Goal: Information Seeking & Learning: Learn about a topic

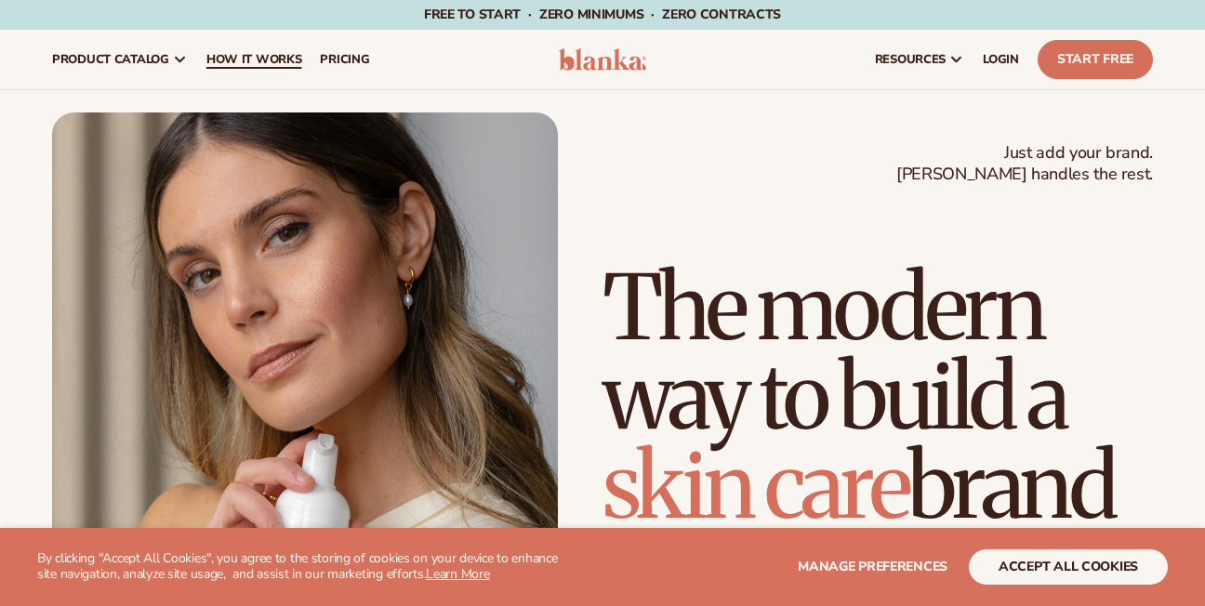
click at [267, 52] on span "How It Works" at bounding box center [254, 59] width 96 height 15
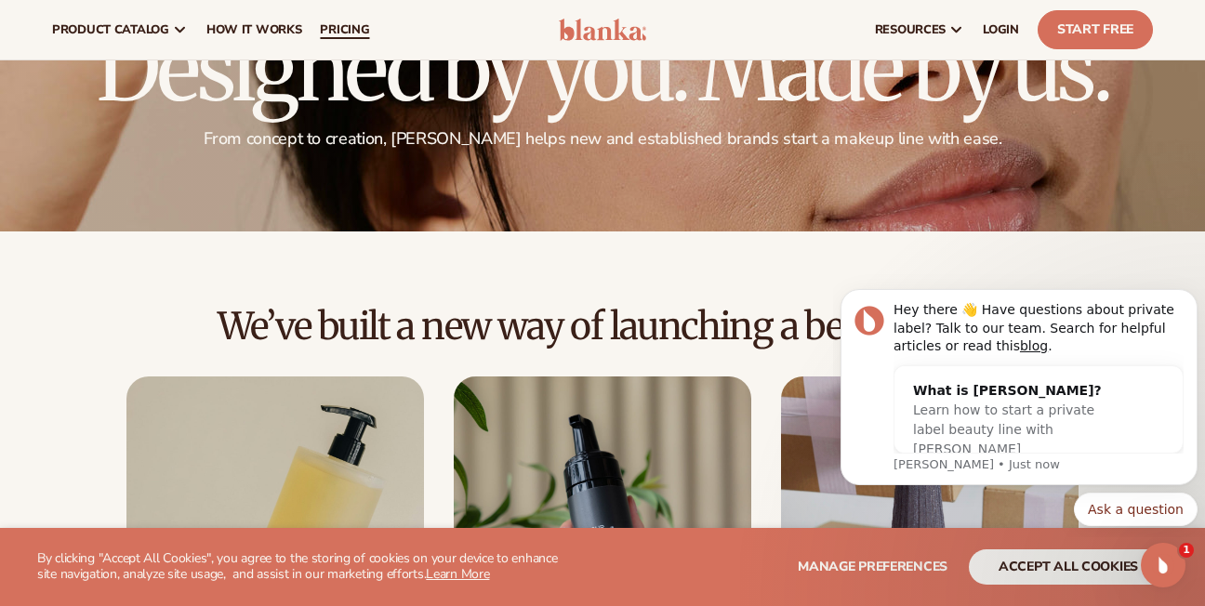
click at [340, 27] on span "pricing" at bounding box center [344, 29] width 49 height 15
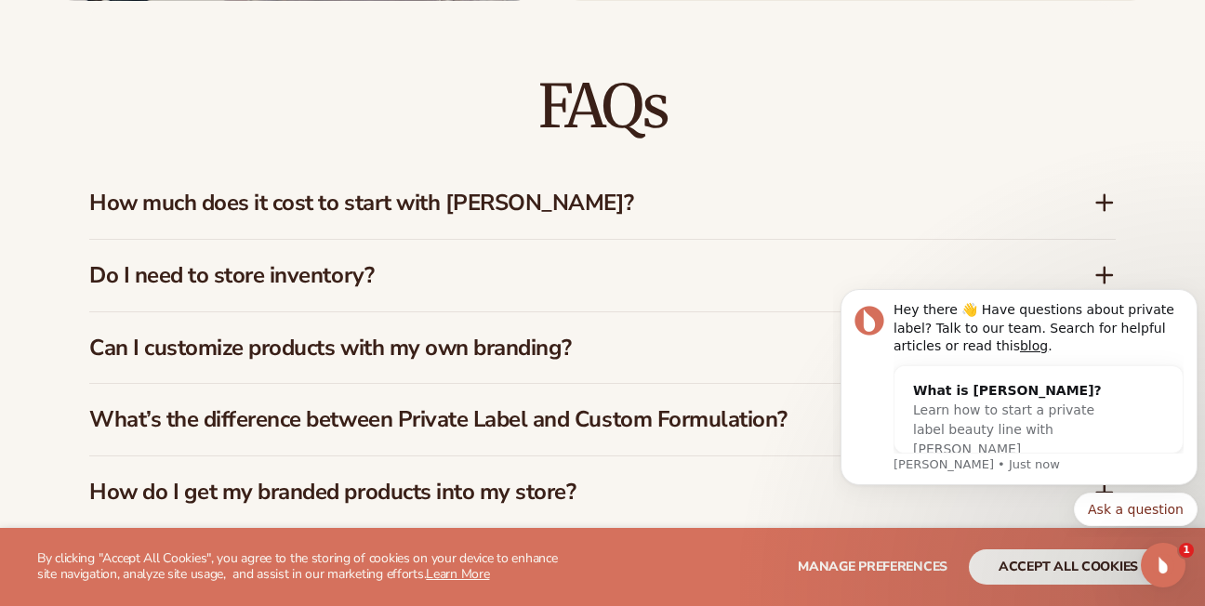
scroll to position [2629, 0]
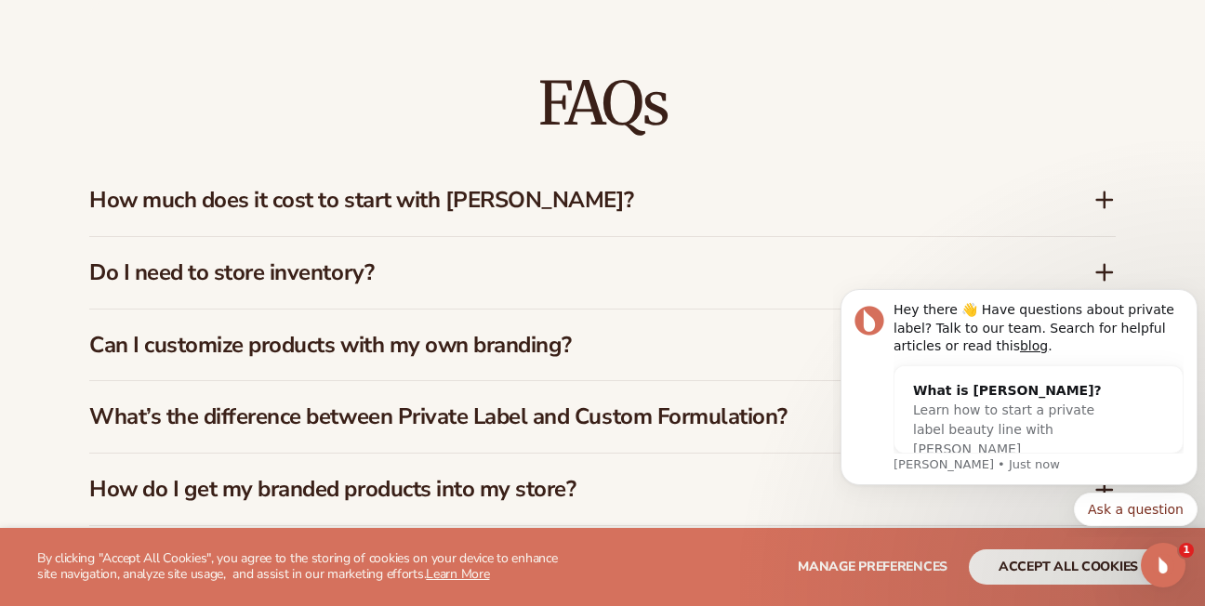
click at [1097, 200] on icon at bounding box center [1104, 200] width 15 height 0
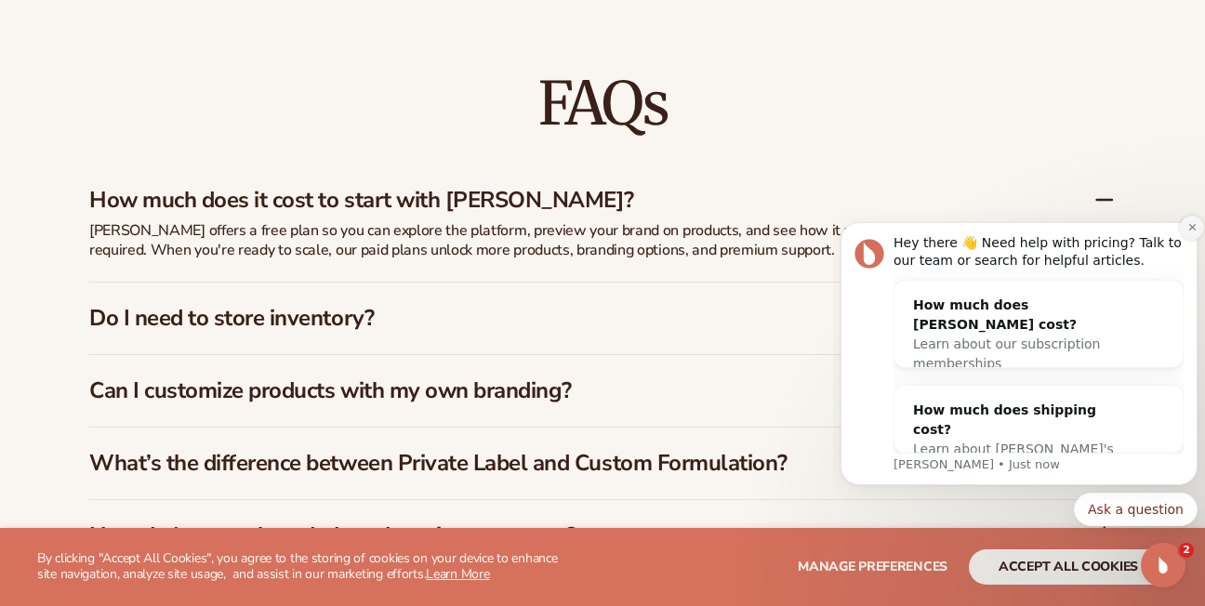
click at [1194, 225] on icon "Dismiss notification" at bounding box center [1192, 227] width 7 height 7
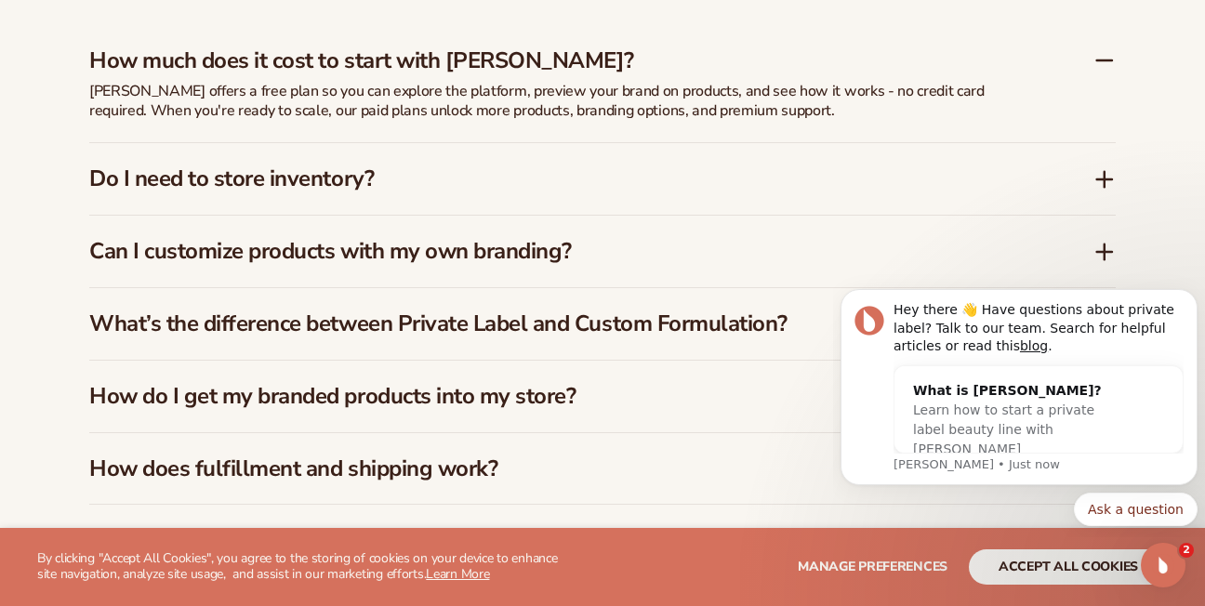
scroll to position [2776, 0]
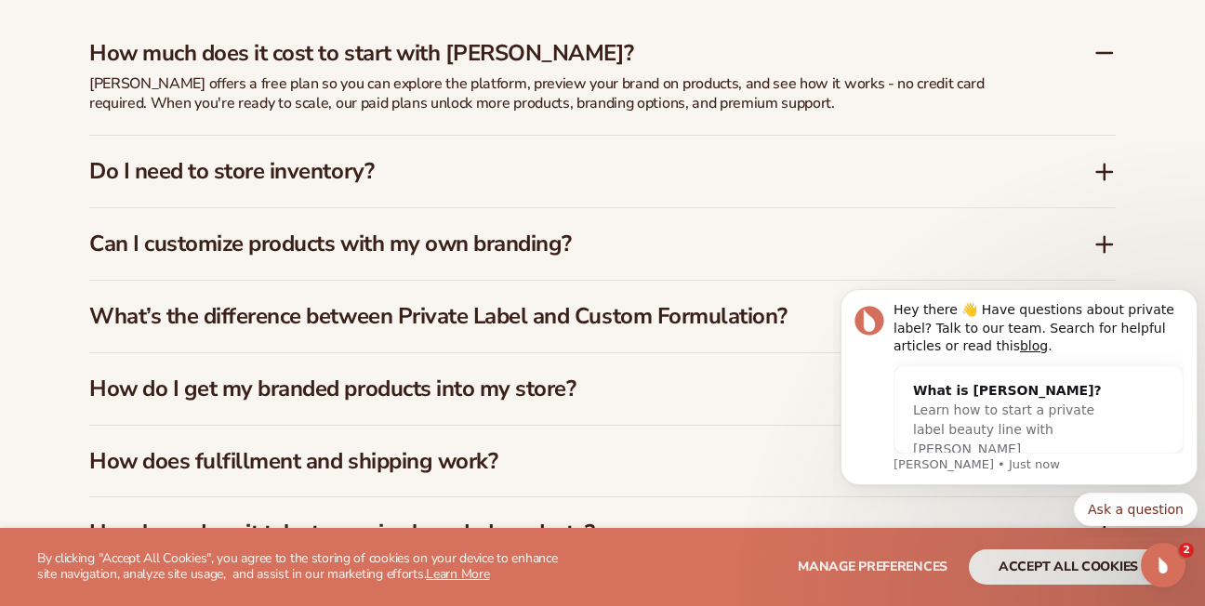
click at [1111, 233] on icon at bounding box center [1105, 244] width 22 height 22
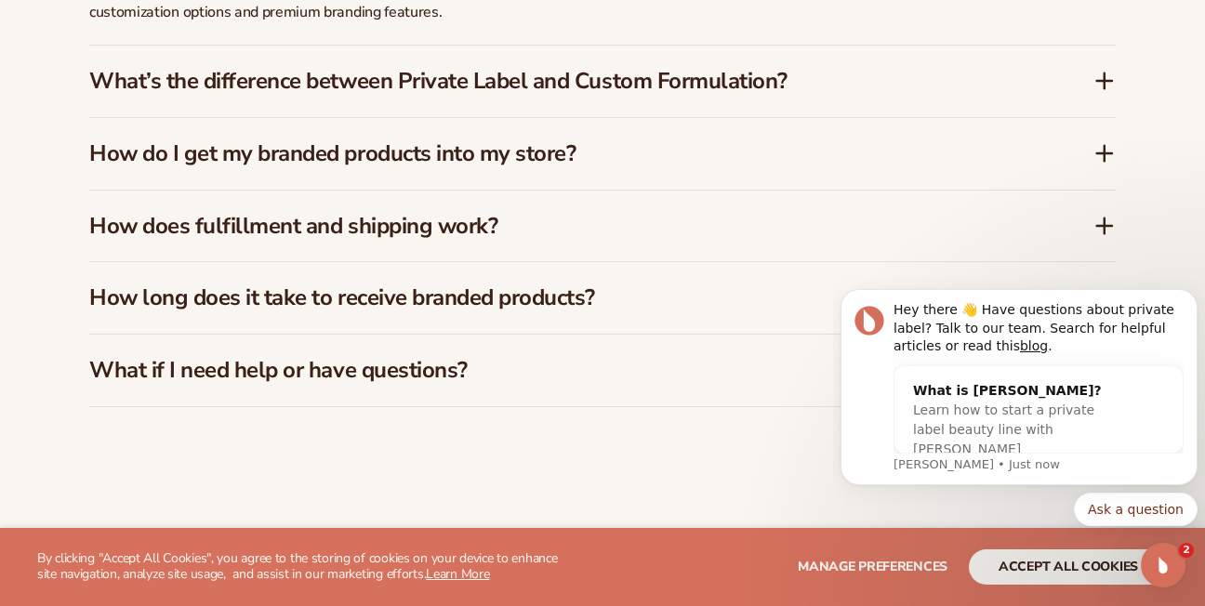
click at [1098, 220] on div "How does fulfillment and shipping work?" at bounding box center [602, 227] width 1027 height 72
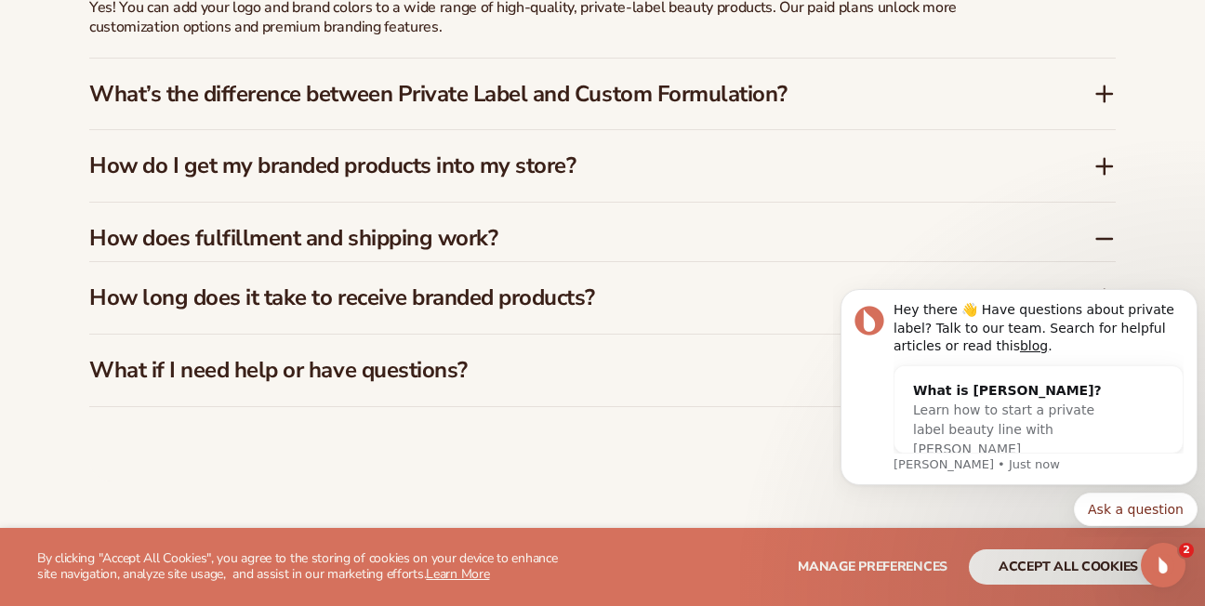
scroll to position [3026, 0]
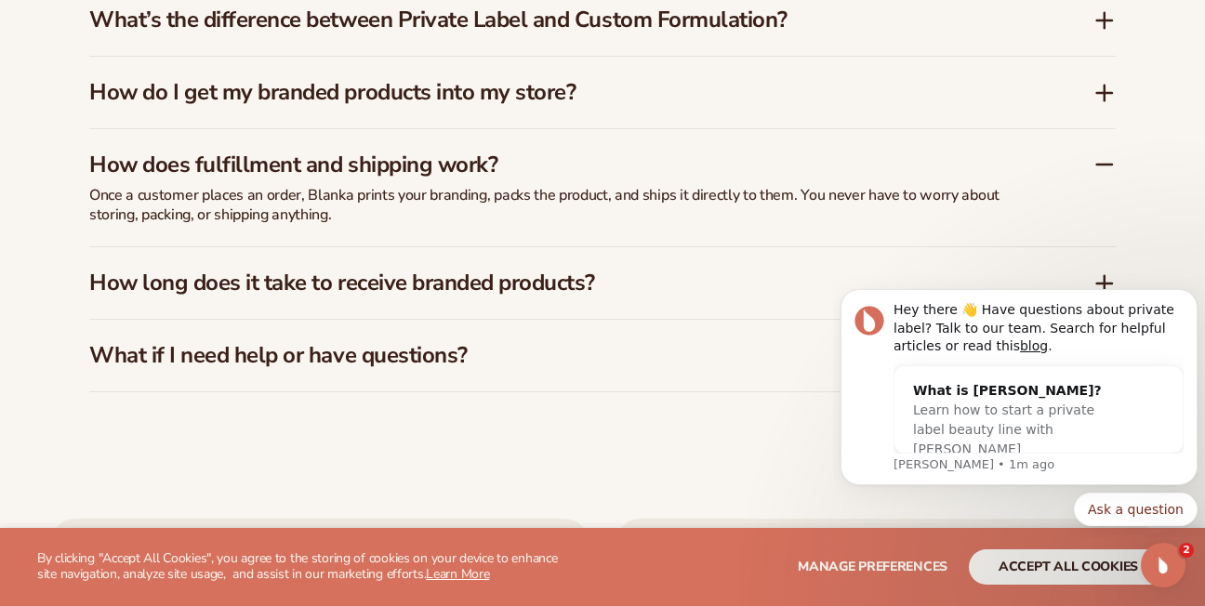
click at [1107, 153] on icon at bounding box center [1105, 164] width 22 height 22
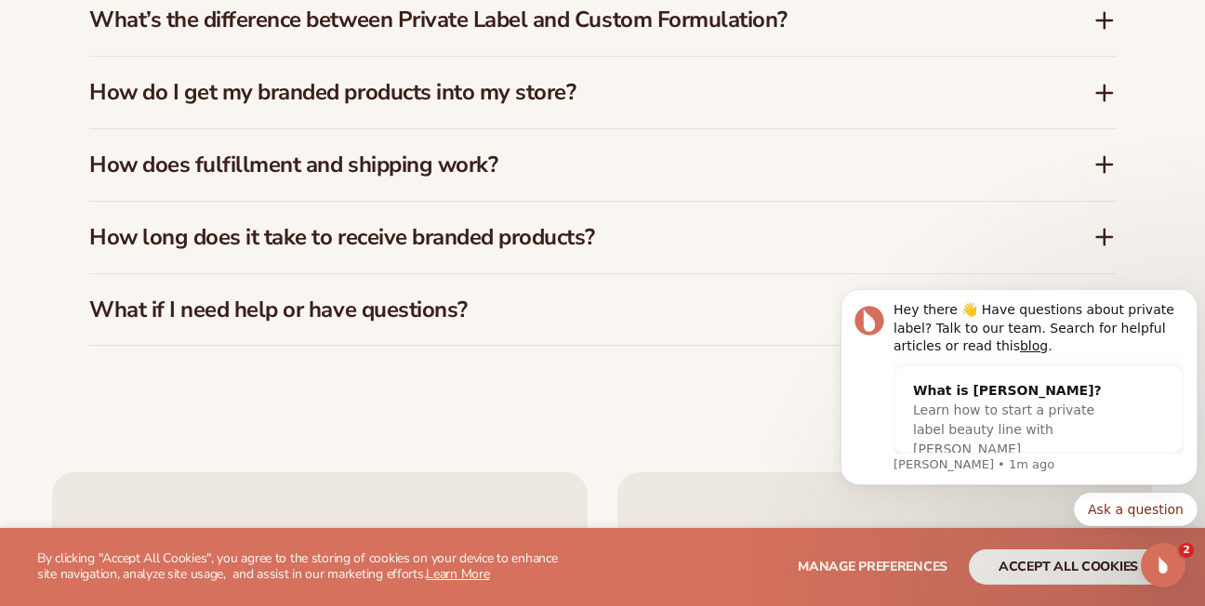
click at [1103, 228] on icon at bounding box center [1105, 237] width 22 height 22
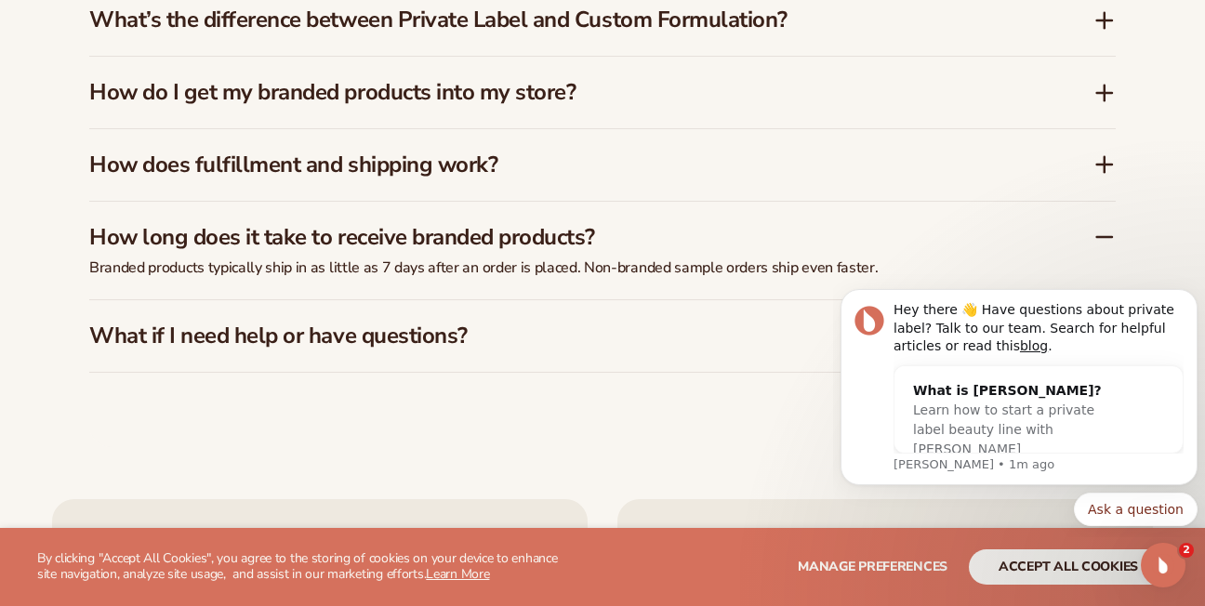
click at [1107, 228] on icon at bounding box center [1105, 237] width 22 height 22
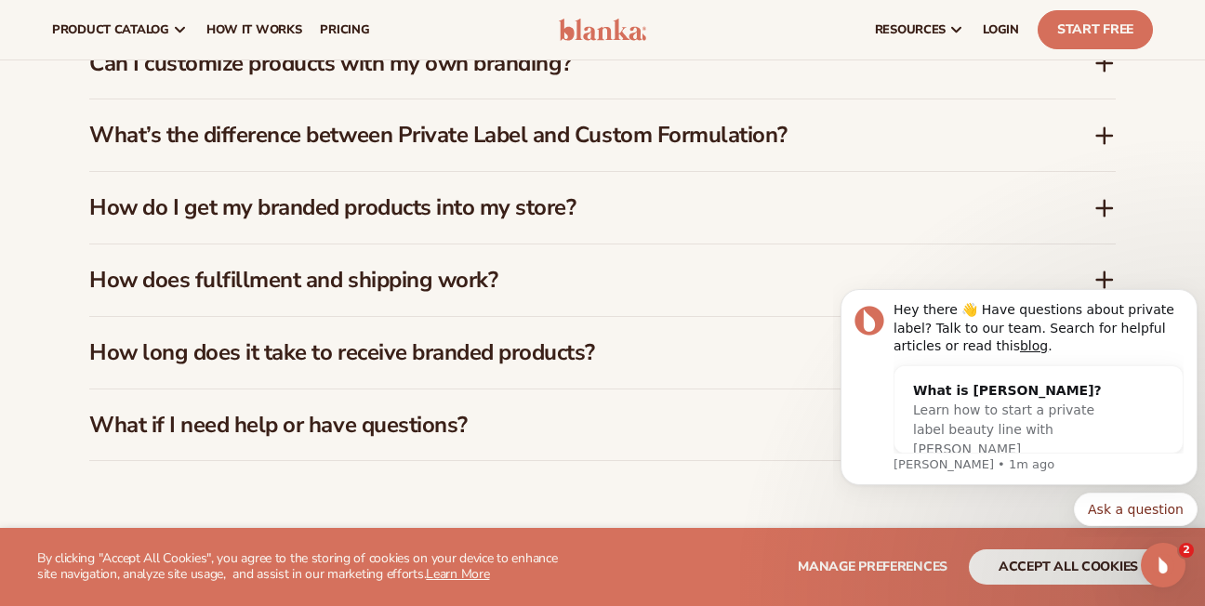
scroll to position [2908, 0]
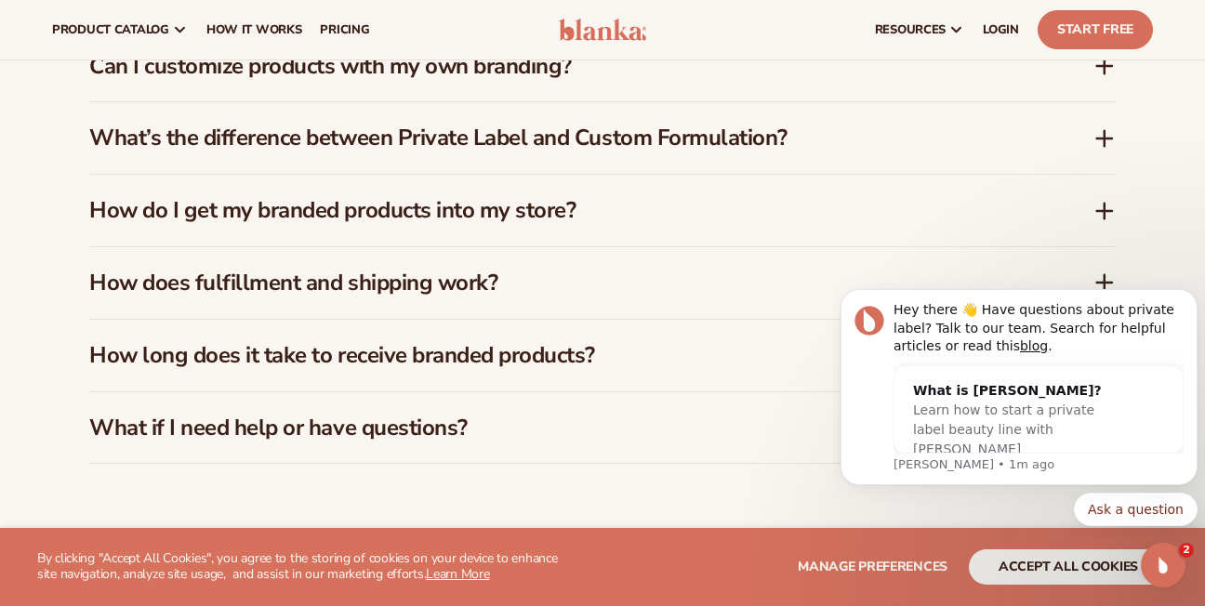
click at [1096, 200] on icon at bounding box center [1105, 211] width 22 height 22
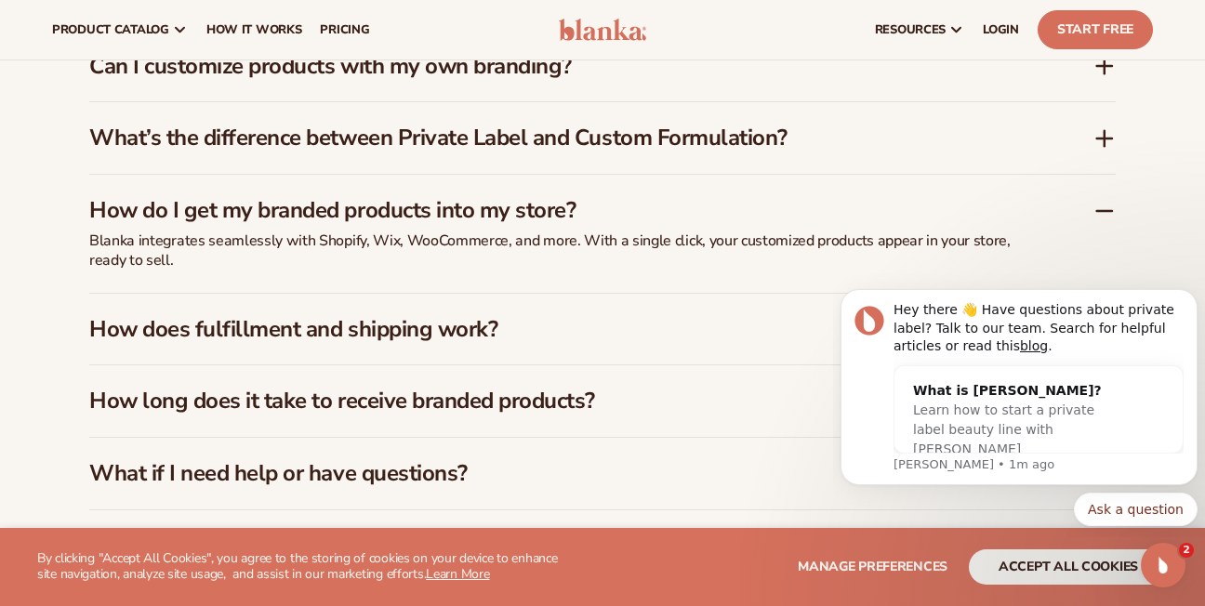
click at [1098, 200] on icon at bounding box center [1105, 211] width 22 height 22
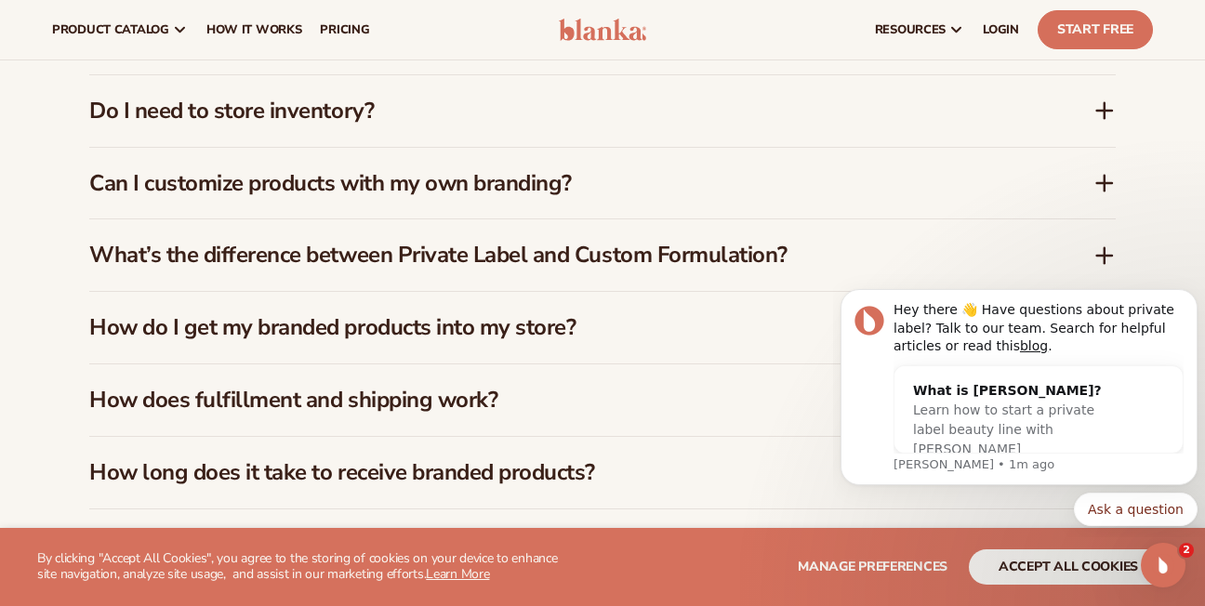
scroll to position [2785, 0]
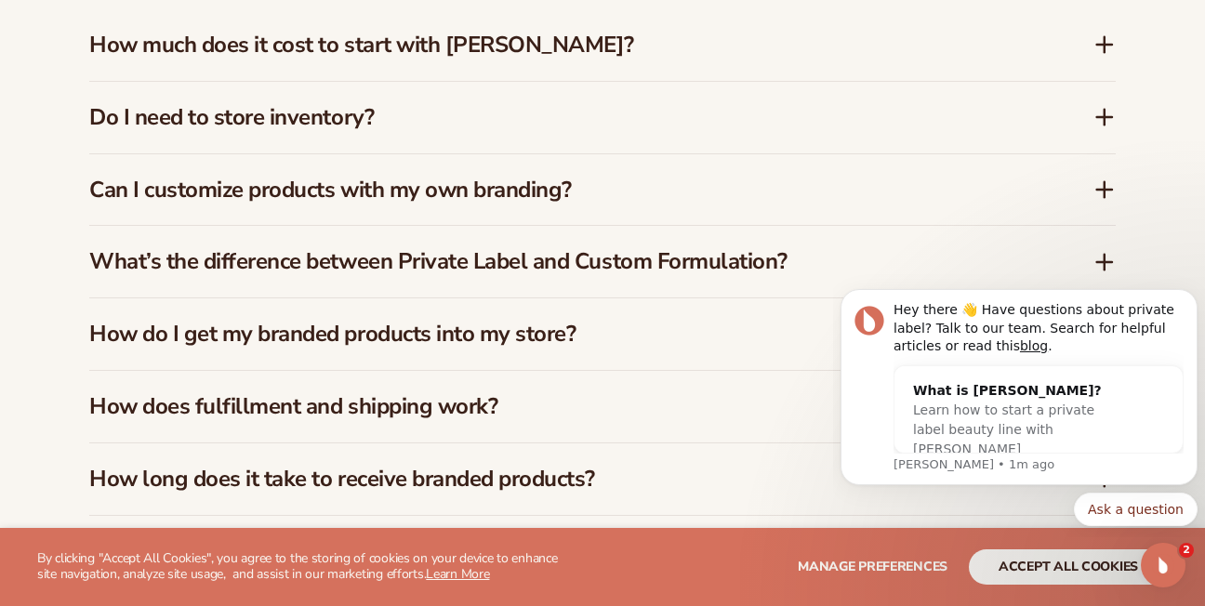
click at [1108, 251] on icon at bounding box center [1105, 262] width 22 height 22
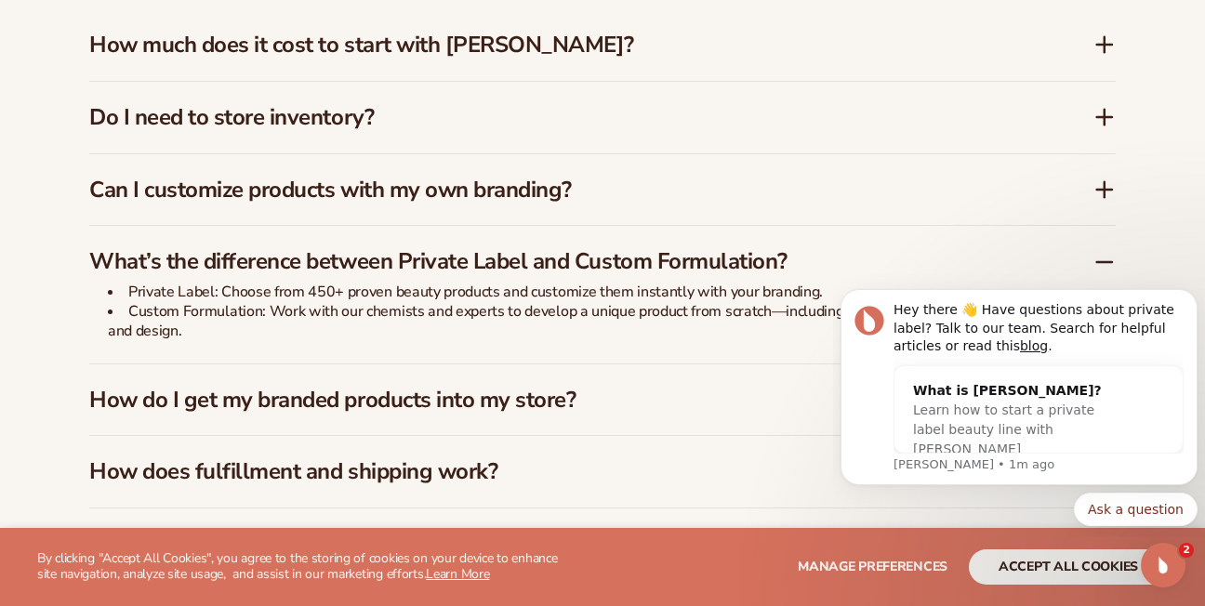
click at [1100, 258] on div "What’s the difference between Private Label and Custom Formulation?" at bounding box center [602, 254] width 1027 height 57
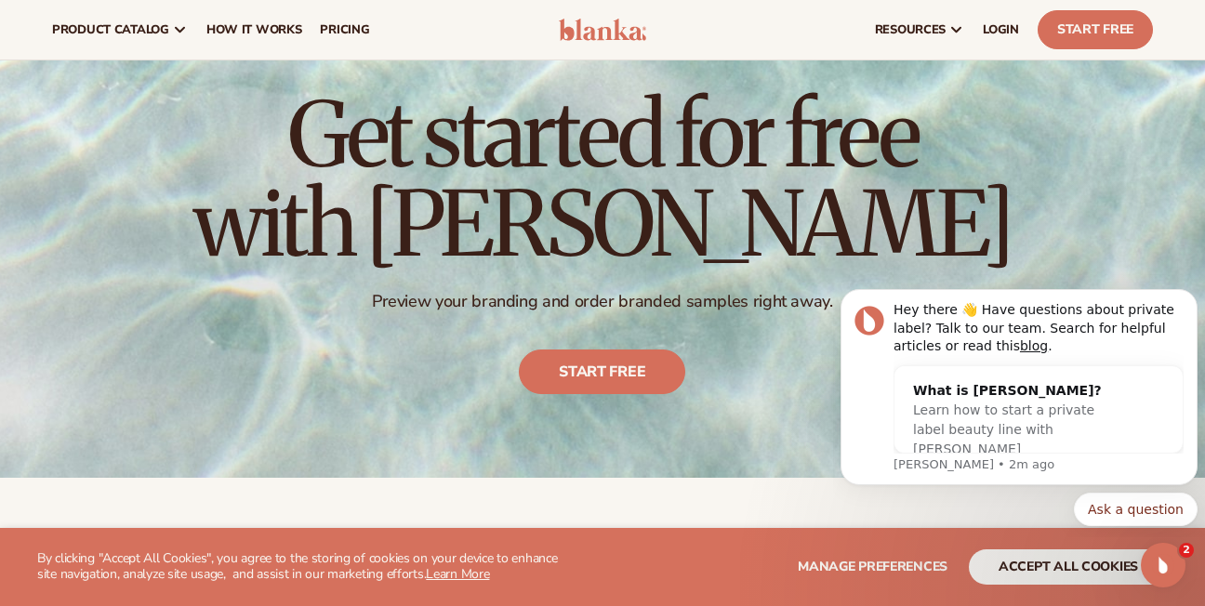
scroll to position [0, 0]
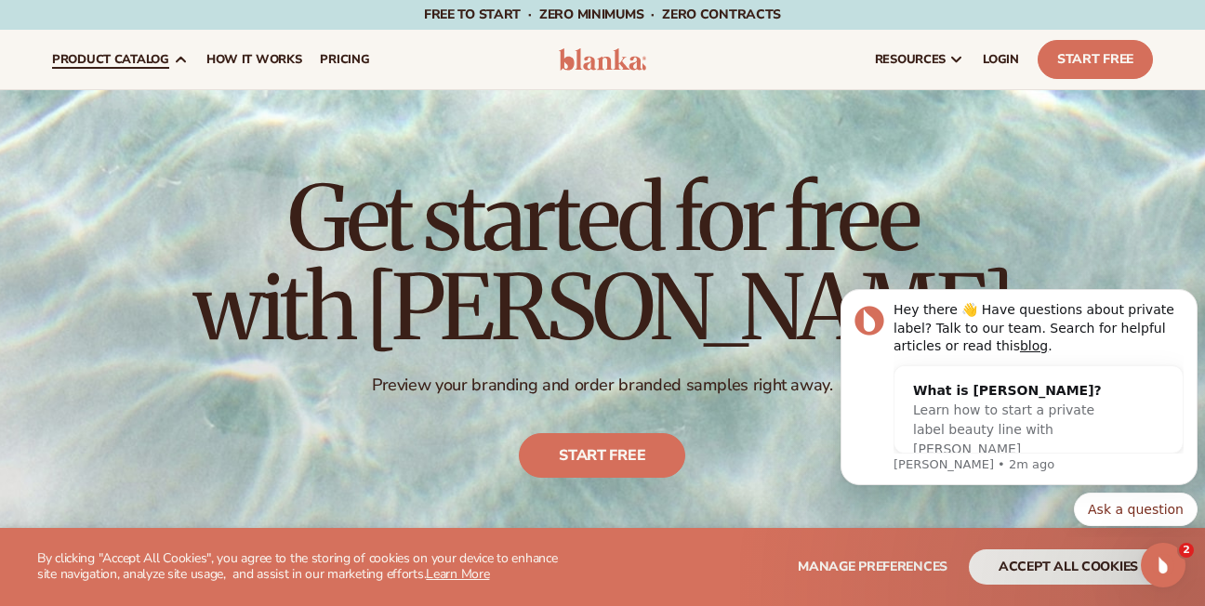
click at [145, 59] on span "product catalog" at bounding box center [110, 59] width 117 height 15
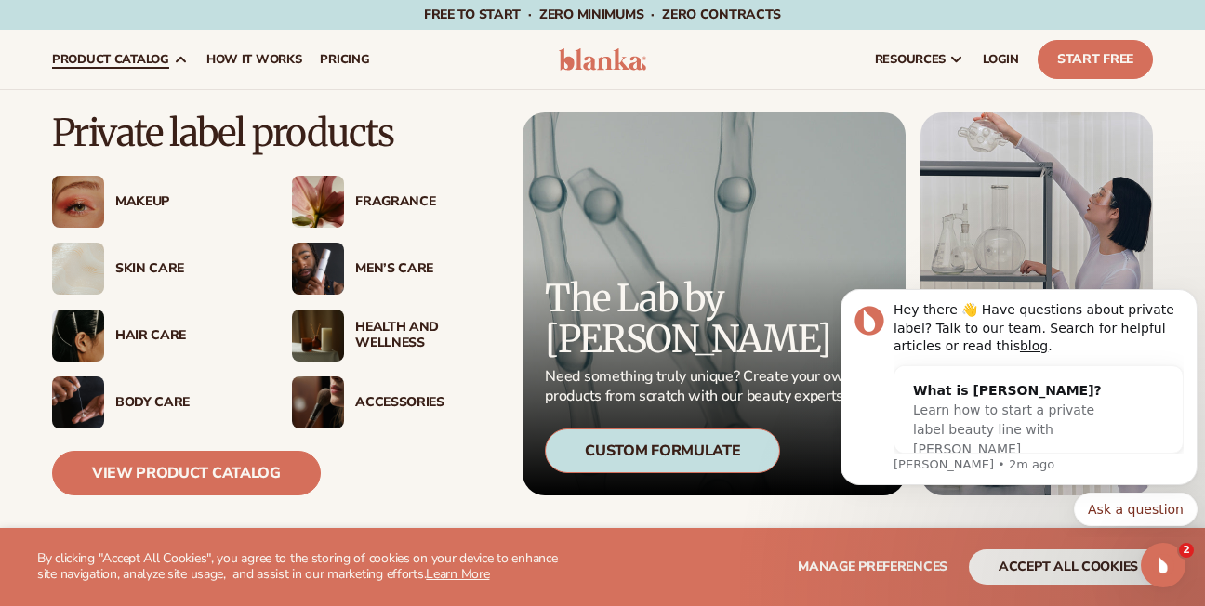
click at [142, 198] on div "Makeup" at bounding box center [185, 202] width 140 height 16
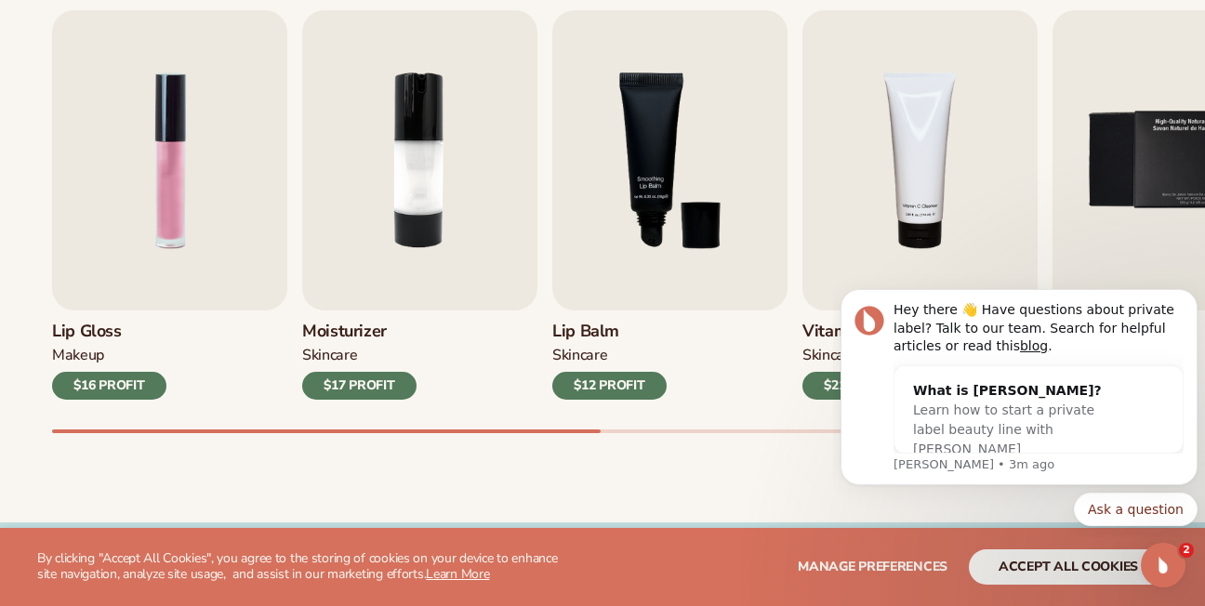
scroll to position [664, 0]
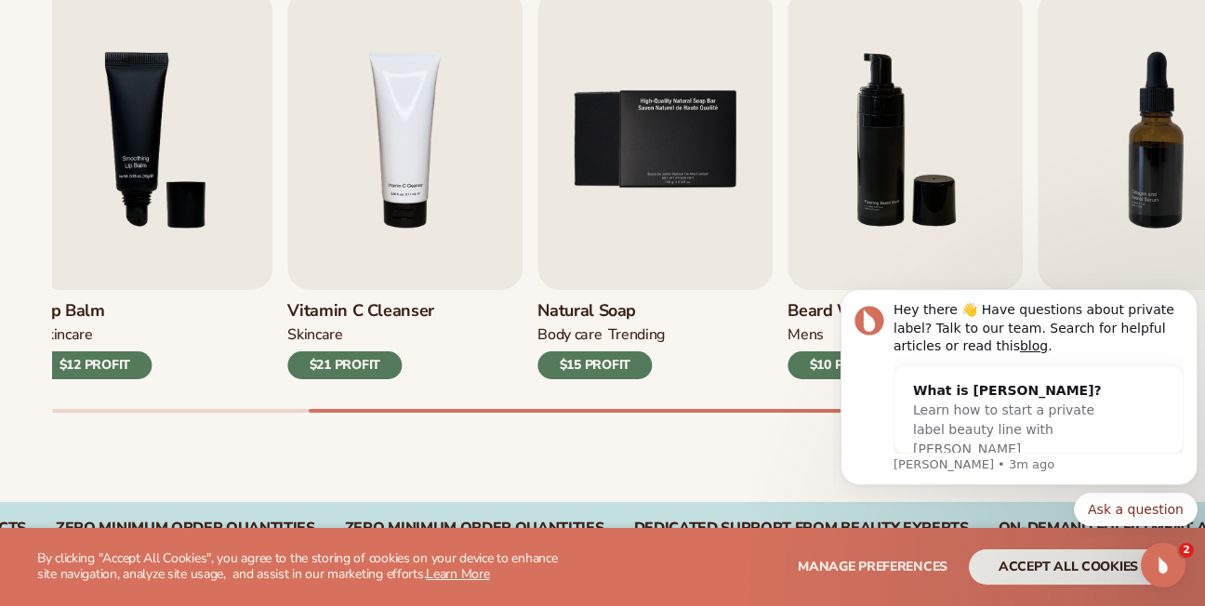
click at [459, 417] on div "Best sellers Private label products to start your beauty and self care line tod…" at bounding box center [602, 168] width 1205 height 667
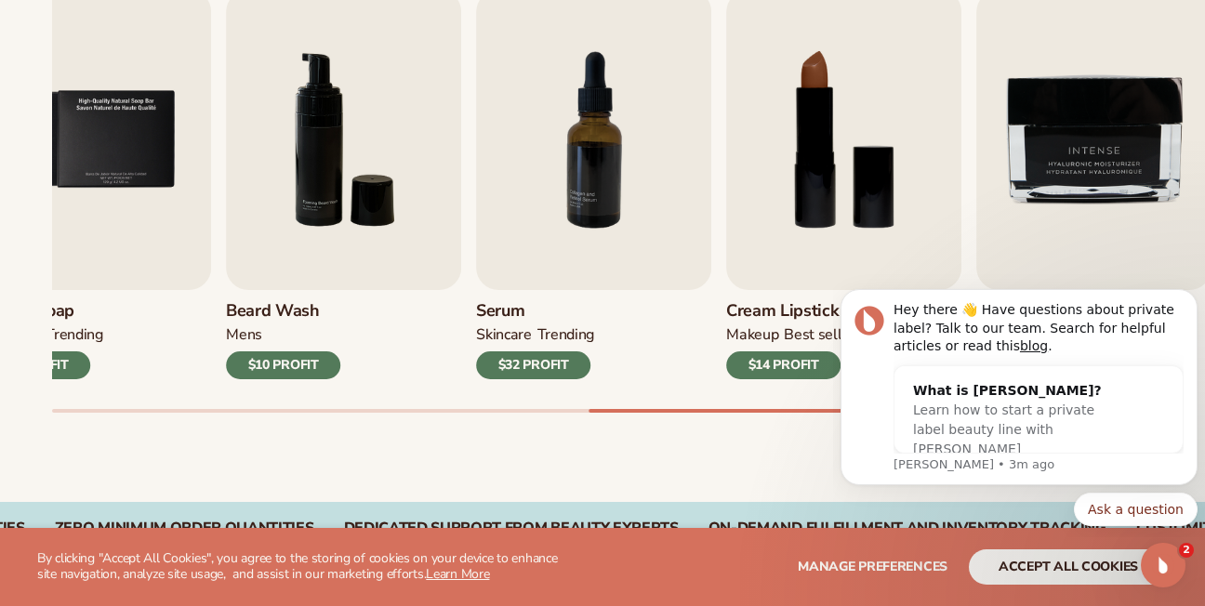
click at [743, 400] on div "Lip Gloss MAKEUP $16 PROFIT Moisturizer SKINCARE $17 PROFIT SKINCARE mens" at bounding box center [628, 201] width 1153 height 423
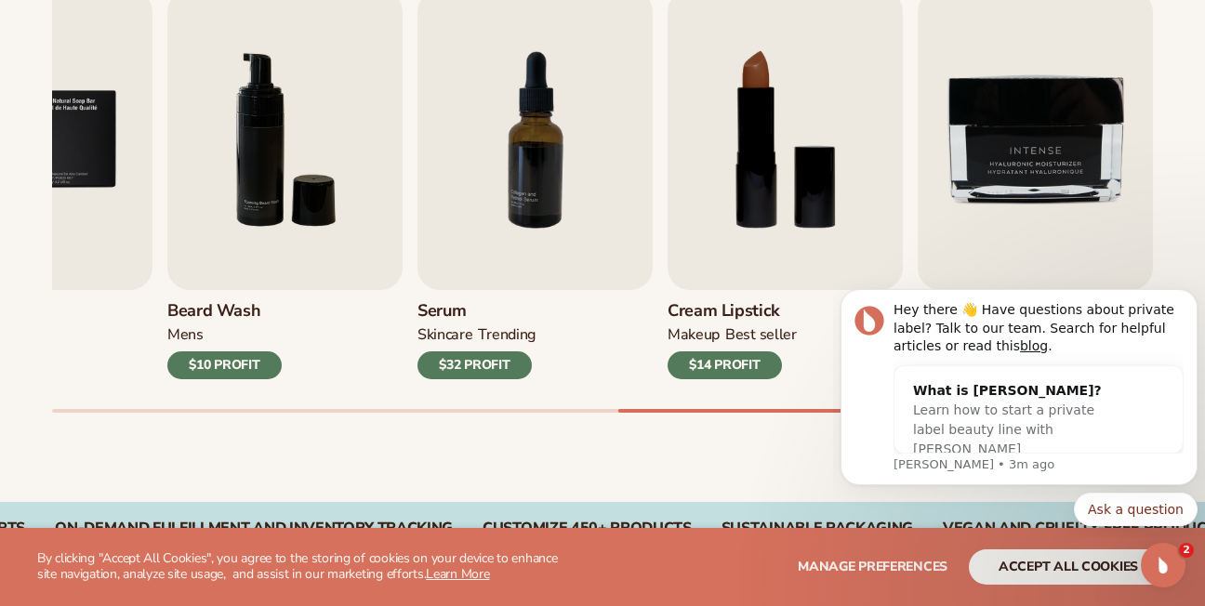
click at [827, 420] on div "Best sellers Private label products to start your beauty and self care line tod…" at bounding box center [602, 168] width 1205 height 667
click at [1191, 297] on icon "Dismiss notification" at bounding box center [1192, 294] width 7 height 7
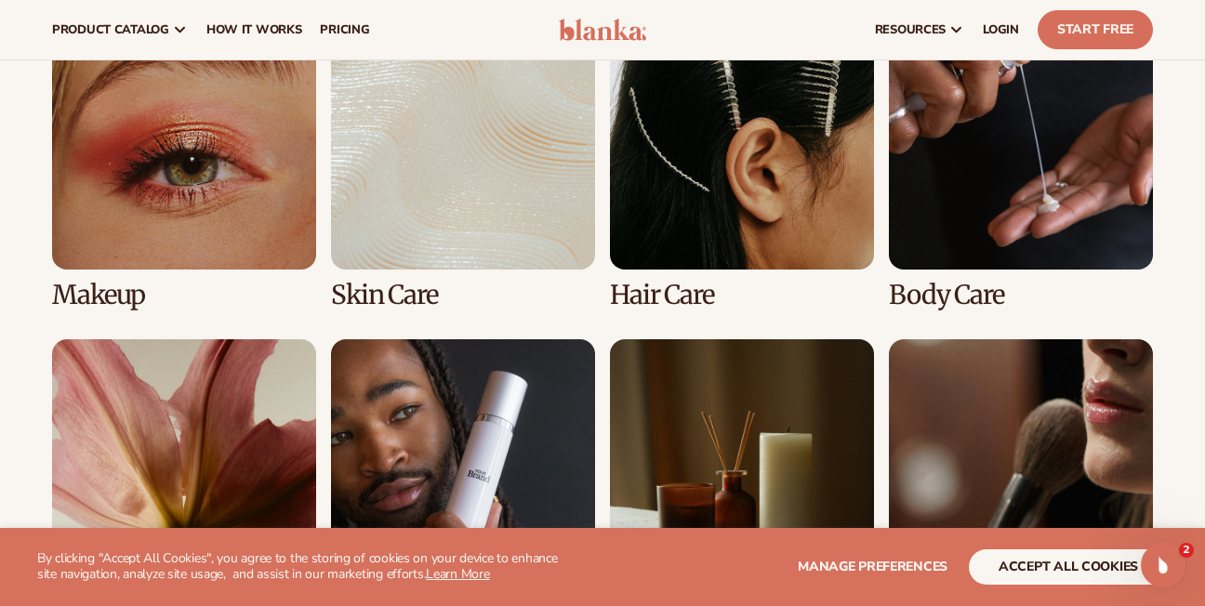
scroll to position [1348, 0]
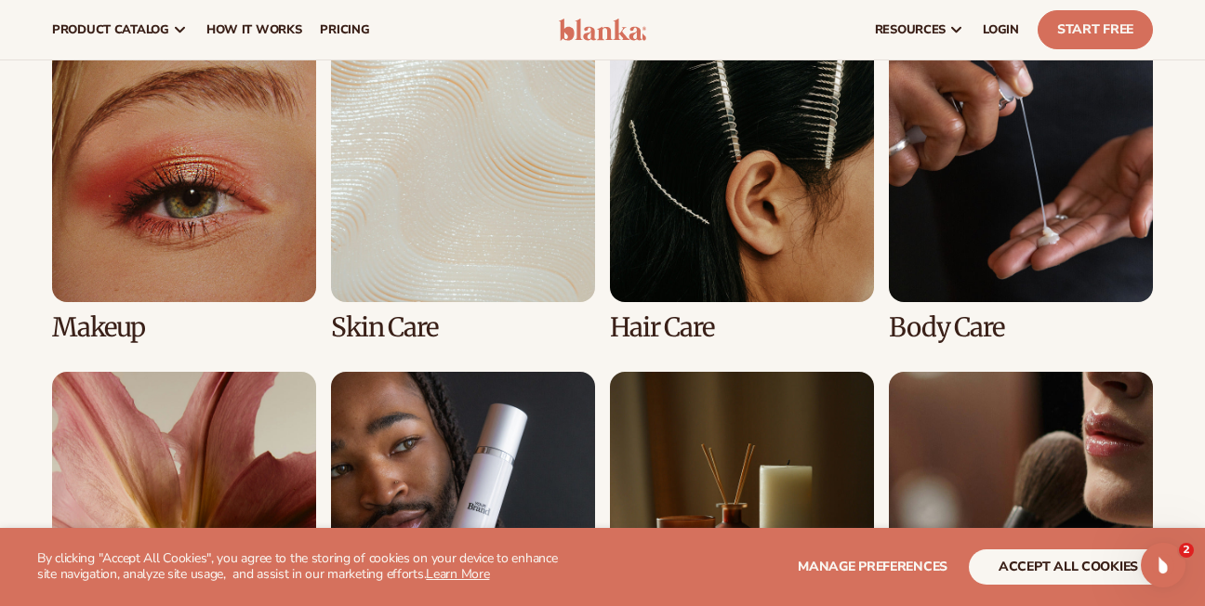
click at [137, 297] on link "1 / 8" at bounding box center [184, 190] width 264 height 304
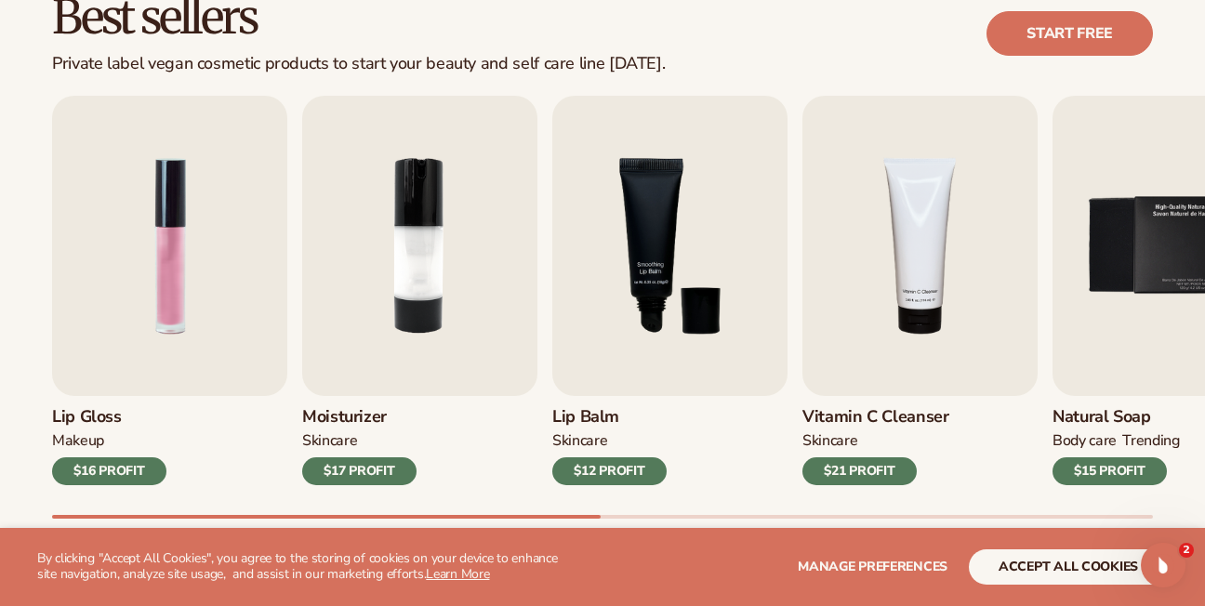
scroll to position [595, 0]
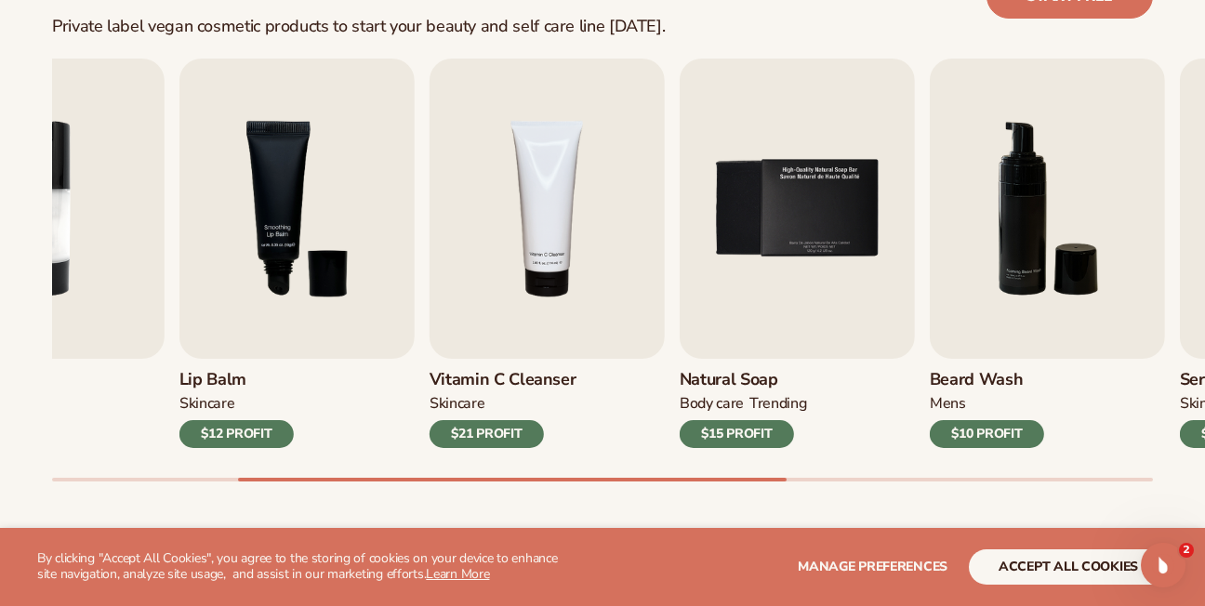
click at [796, 504] on div "Best sellers Private label vegan cosmetic products to start your beauty and sel…" at bounding box center [602, 237] width 1205 height 667
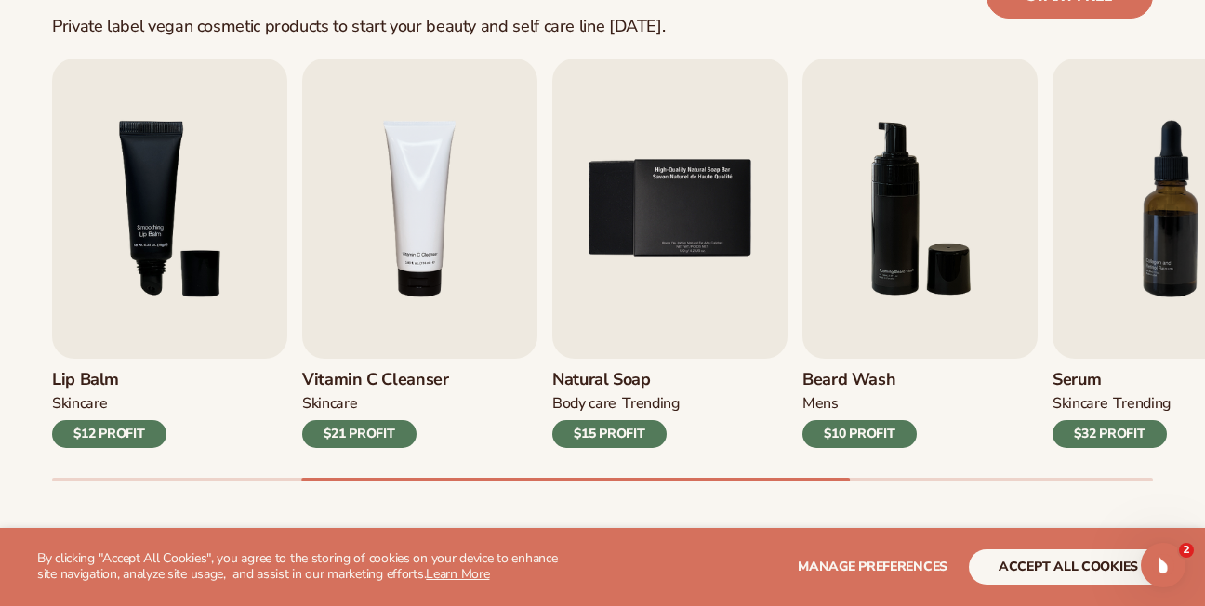
click at [763, 481] on div at bounding box center [575, 480] width 549 height 4
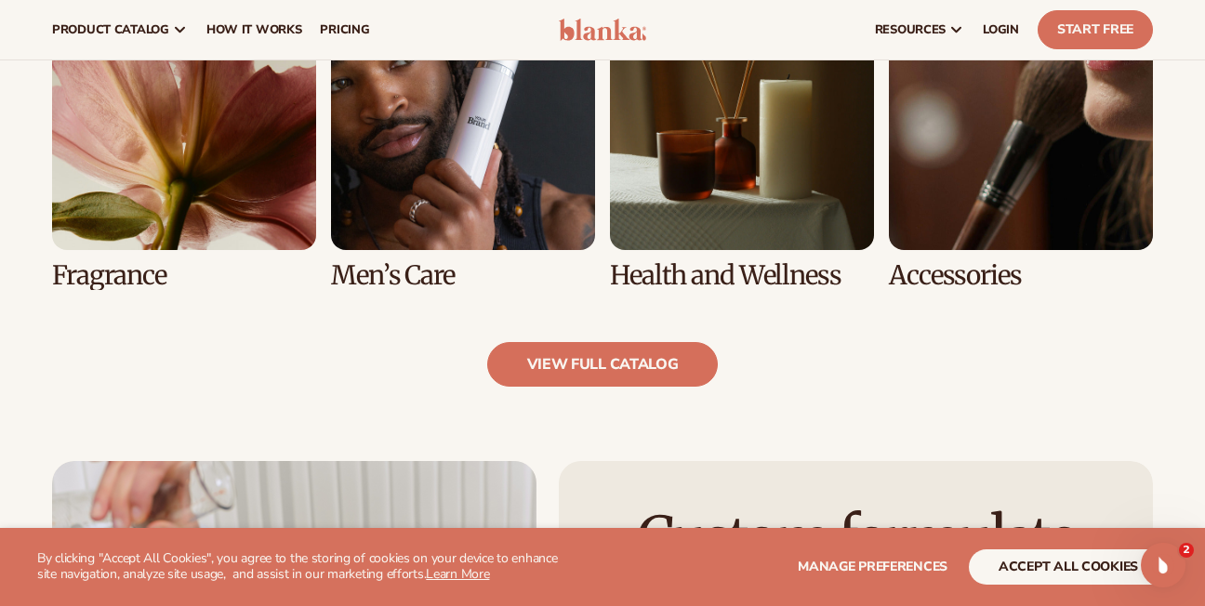
scroll to position [1754, 0]
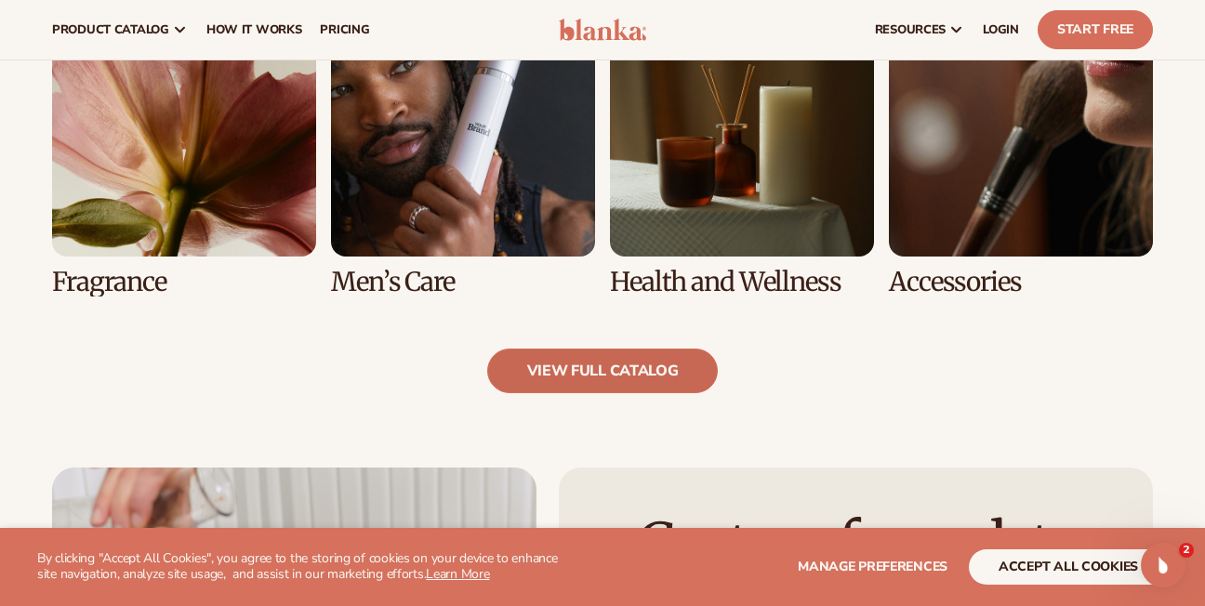
click at [595, 370] on link "view full catalog" at bounding box center [603, 371] width 232 height 45
